Goal: Transaction & Acquisition: Purchase product/service

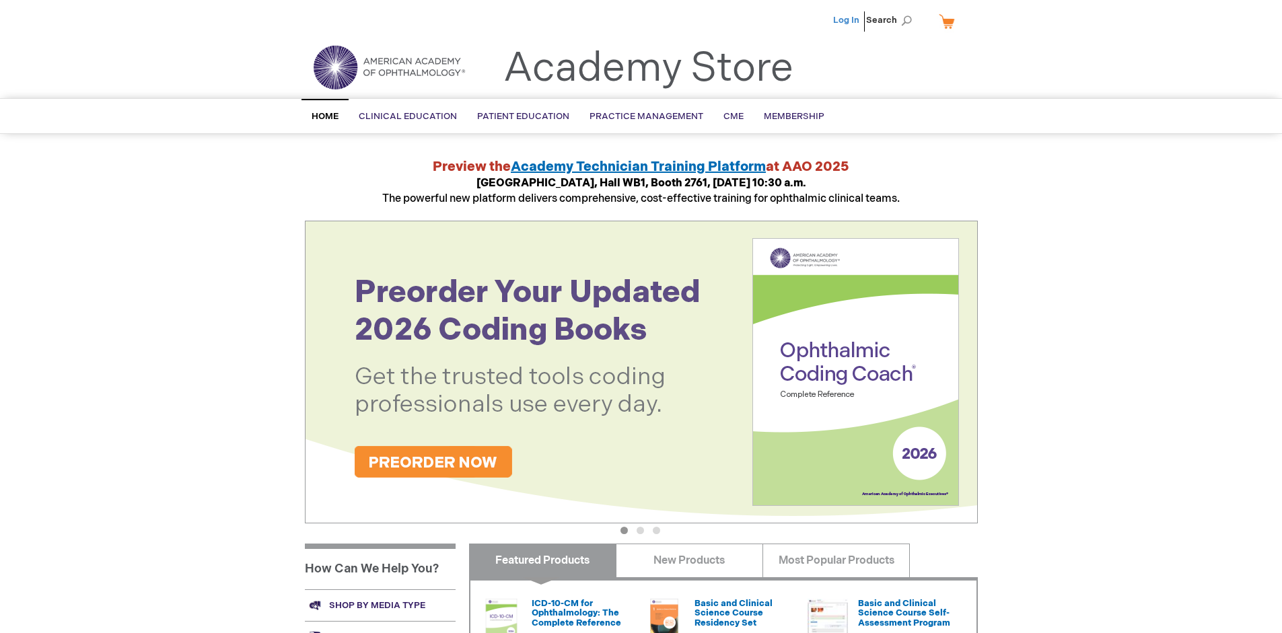
click at [848, 20] on link "Log In" at bounding box center [846, 20] width 26 height 11
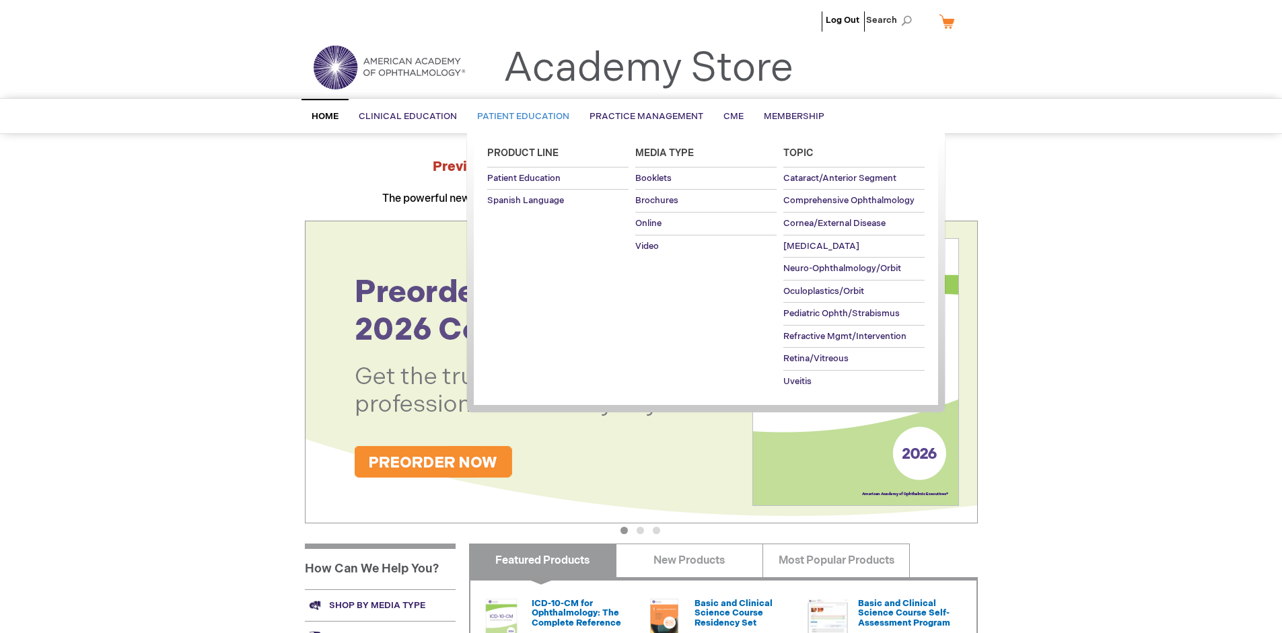
click at [520, 116] on span "Patient Education" at bounding box center [523, 116] width 92 height 11
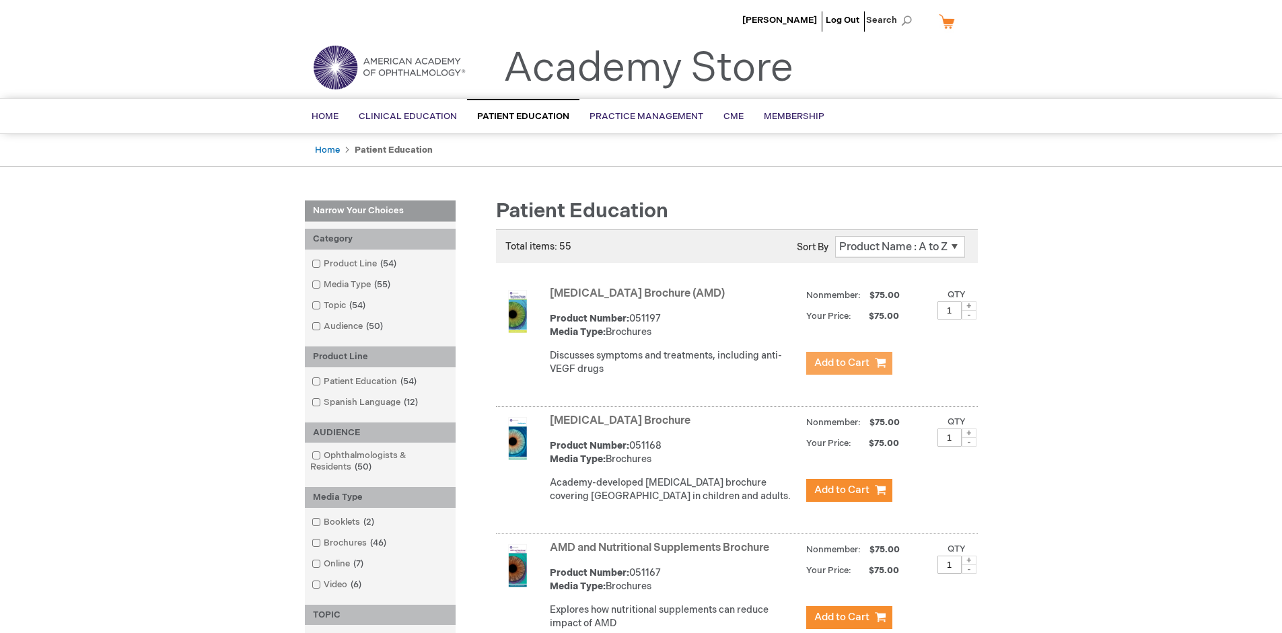
click at [849, 364] on span "Add to Cart" at bounding box center [842, 363] width 55 height 13
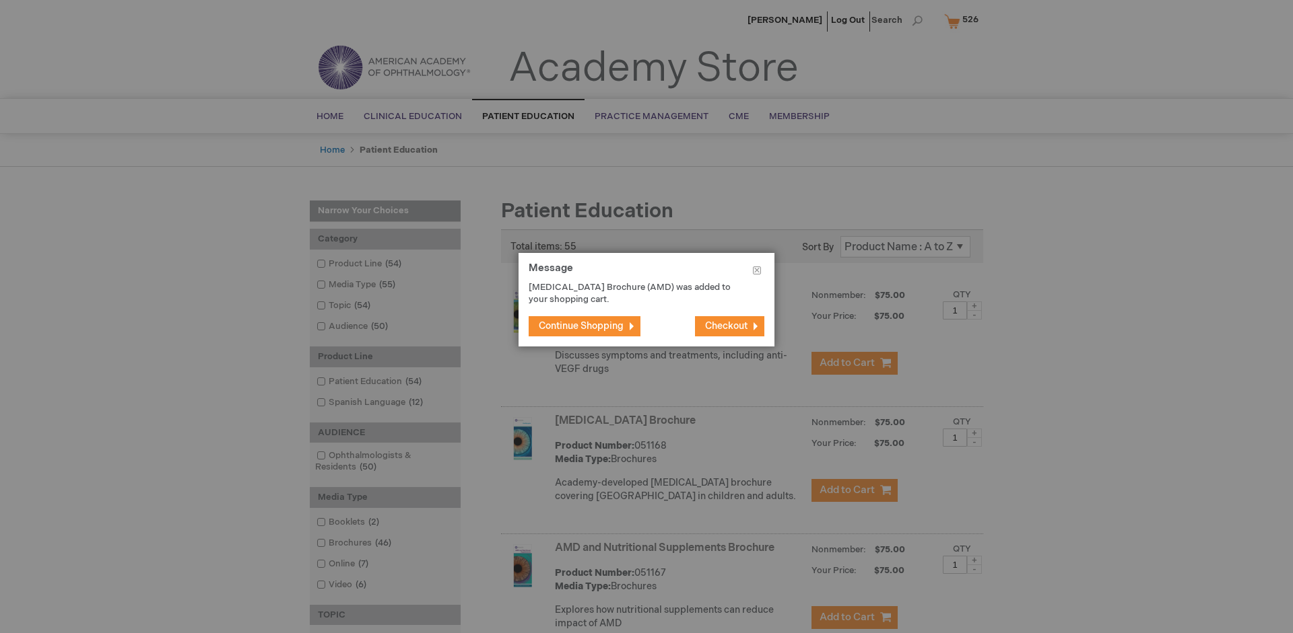
click at [581, 326] on span "Continue Shopping" at bounding box center [581, 325] width 85 height 11
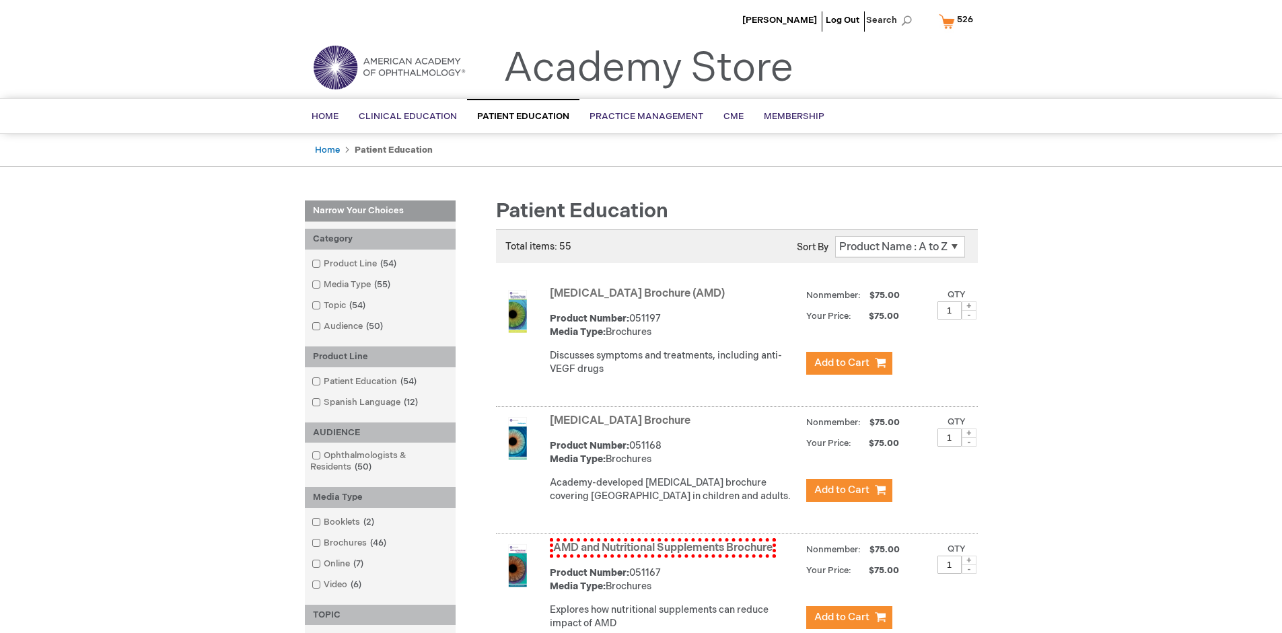
click at [662, 558] on link "AMD and Nutritional Supplements Brochure" at bounding box center [663, 549] width 226 height 20
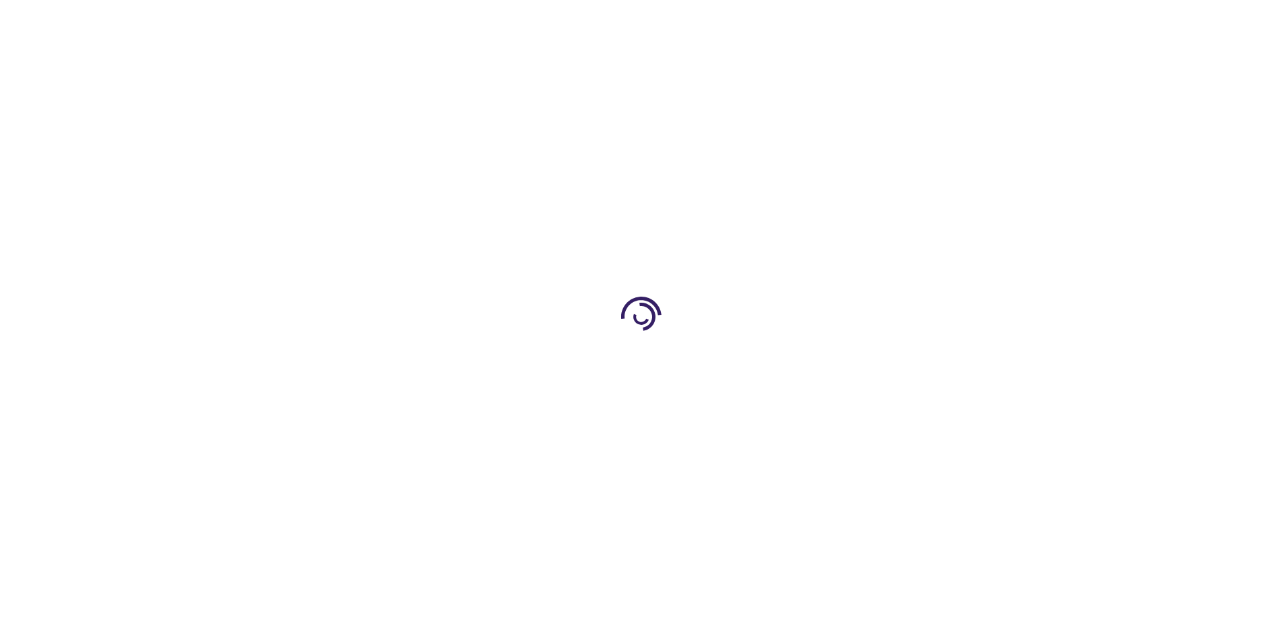
type input "1"
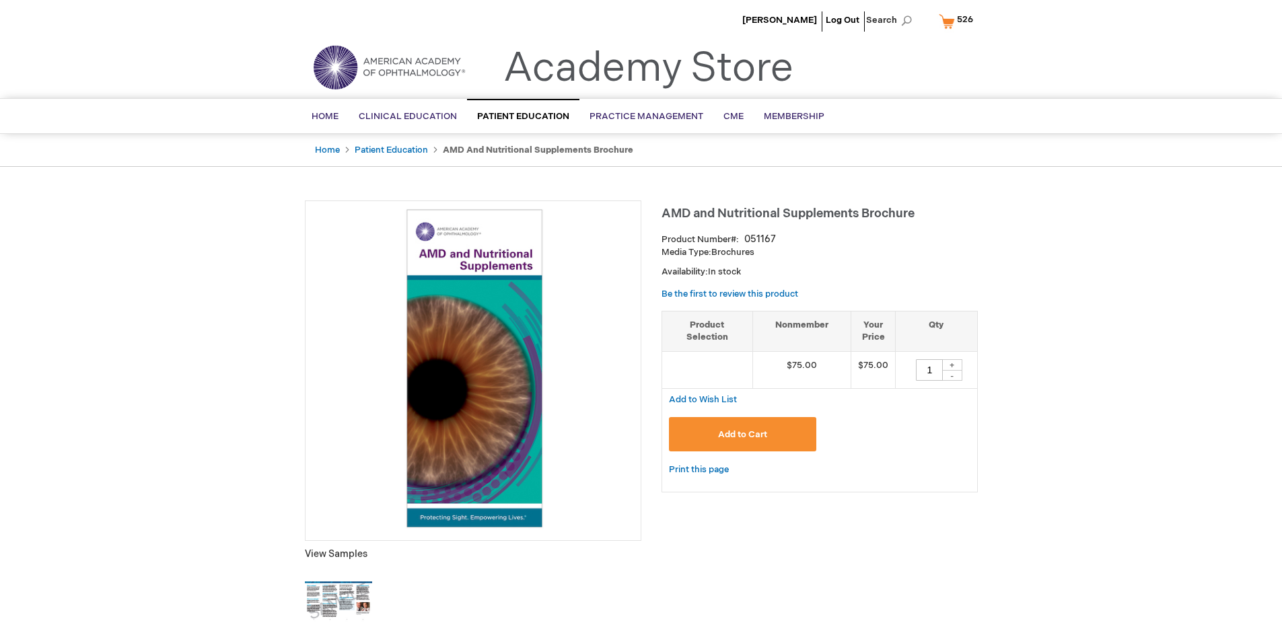
click at [743, 434] on span "Add to Cart" at bounding box center [742, 435] width 49 height 11
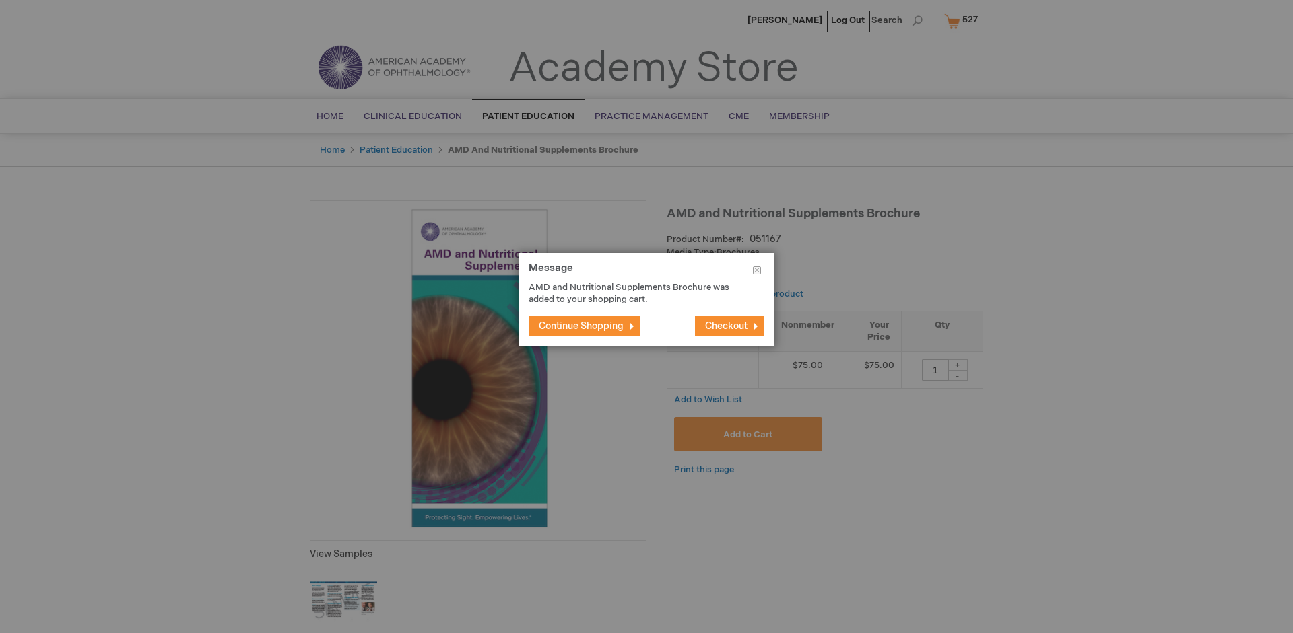
click at [581, 326] on span "Continue Shopping" at bounding box center [581, 325] width 85 height 11
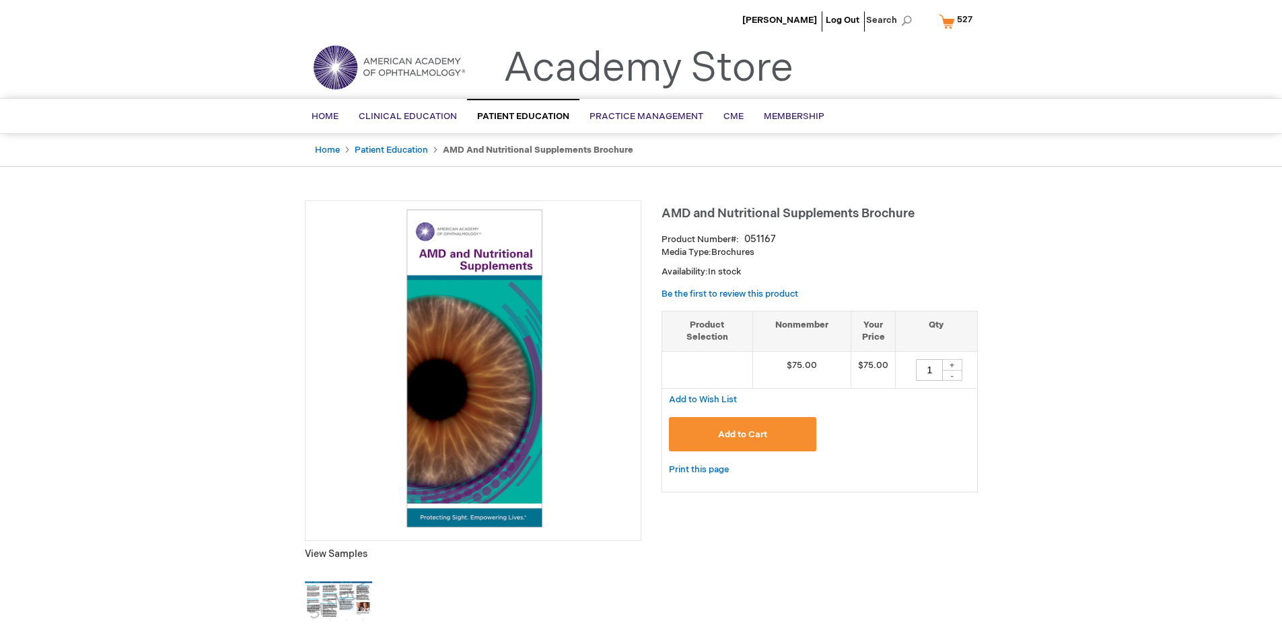
click at [958, 21] on span "527" at bounding box center [964, 19] width 15 height 11
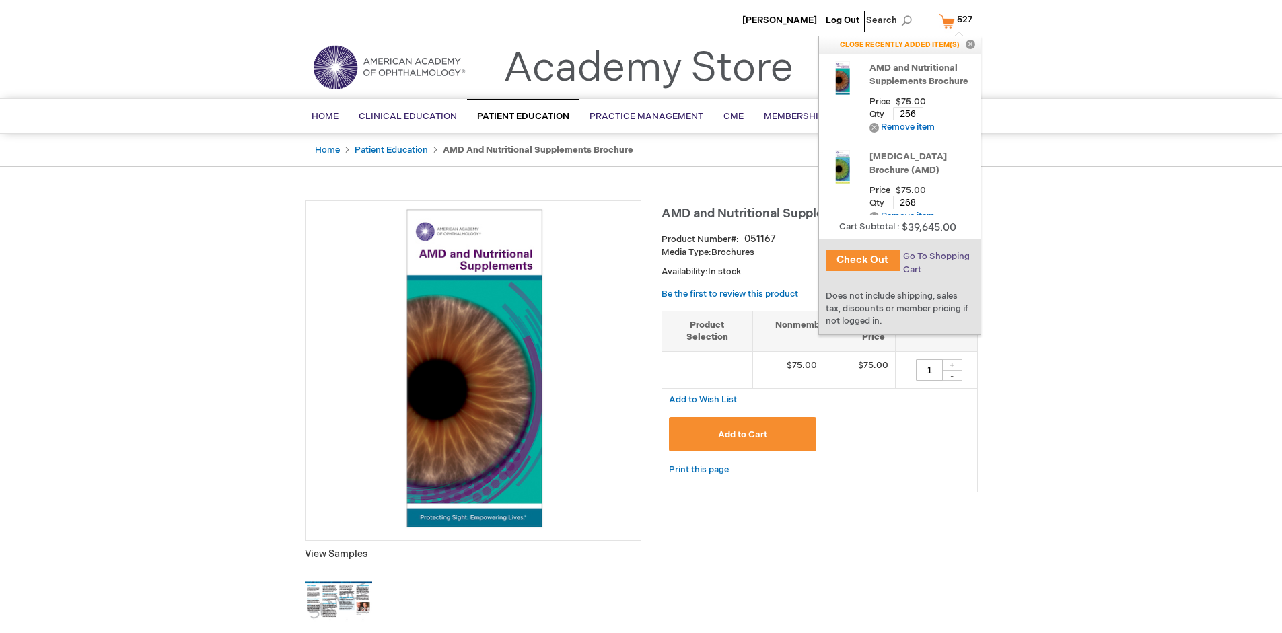
click at [935, 256] on span "Go To Shopping Cart" at bounding box center [936, 263] width 67 height 24
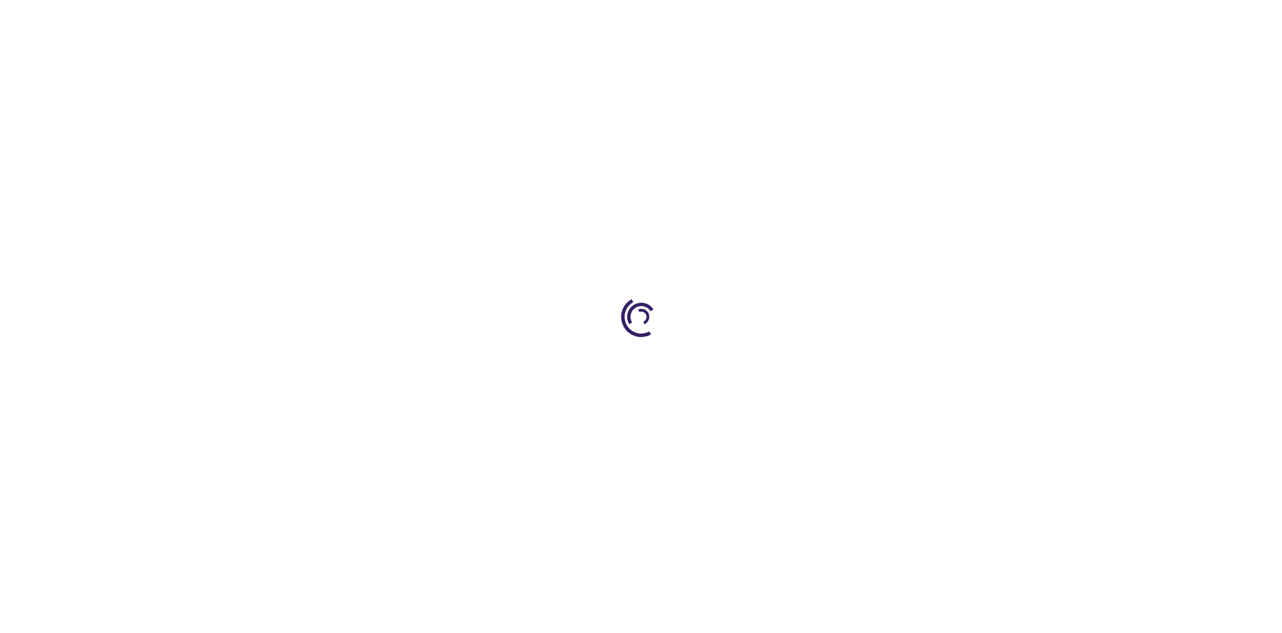
select select "US"
select select "41"
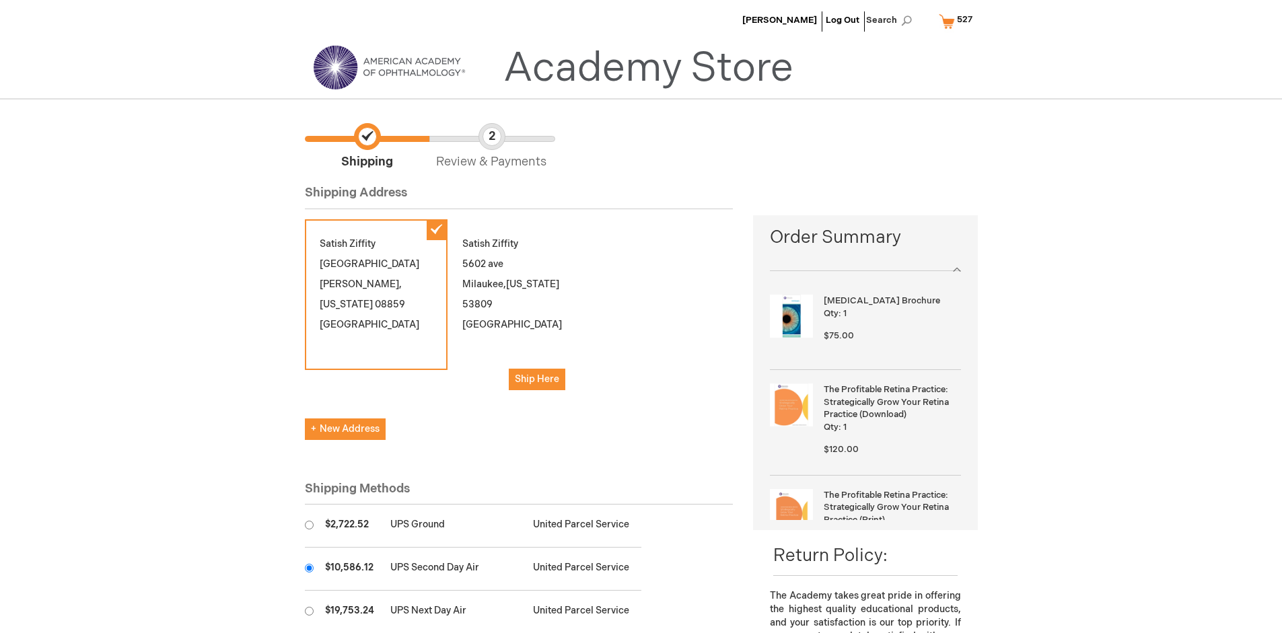
click at [309, 568] on input "radio" at bounding box center [309, 568] width 9 height 9
